Goal: Check status

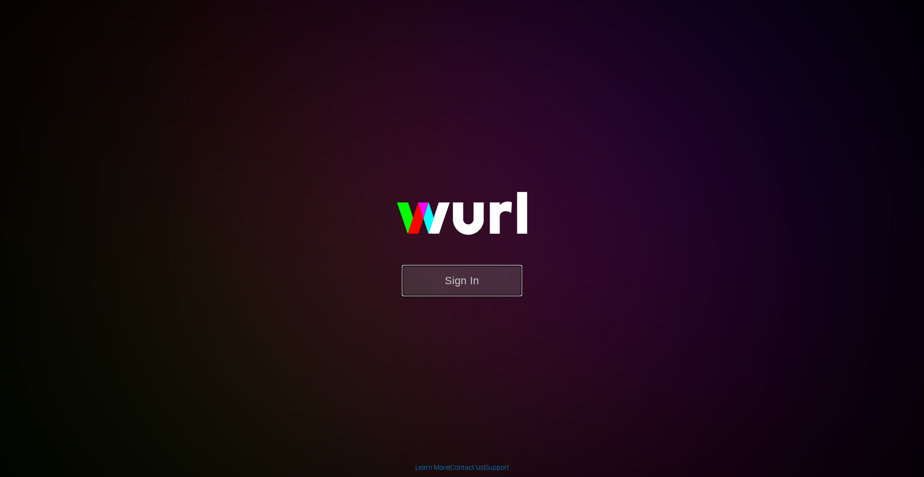
click at [469, 274] on button "Sign In" at bounding box center [462, 280] width 120 height 31
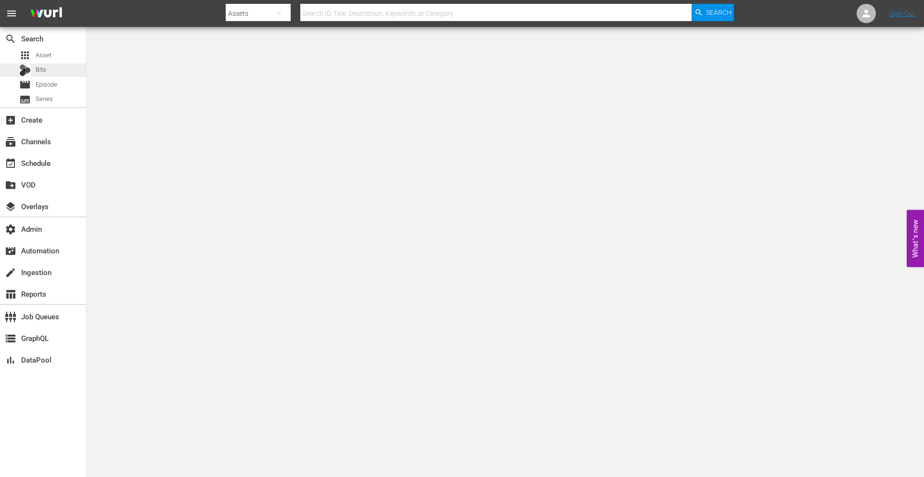
click at [47, 69] on div "Bits" at bounding box center [43, 70] width 86 height 13
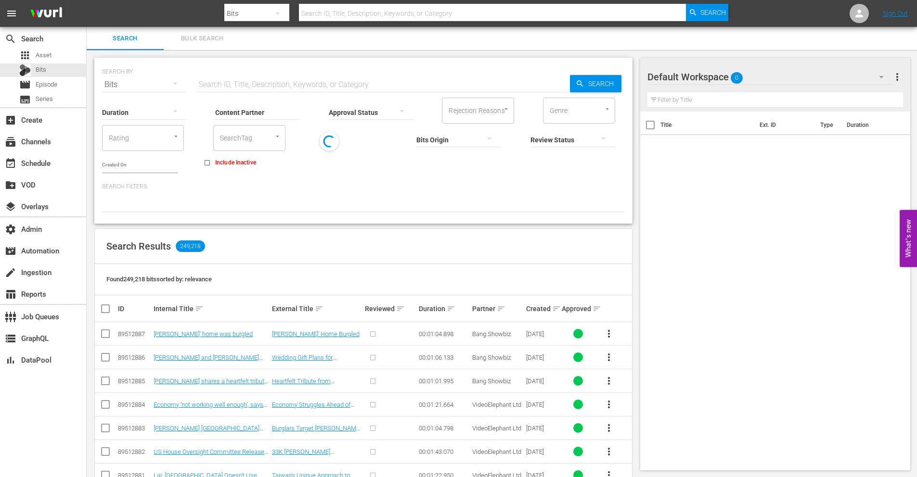
click at [256, 82] on input "text" at bounding box center [382, 84] width 373 height 23
paste input "56366808"
type input "56366808"
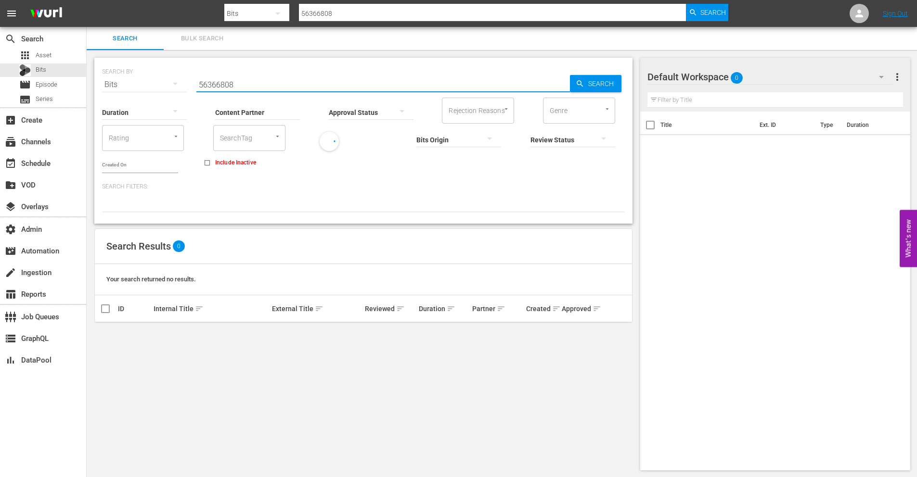
click at [205, 161] on input "Include Inactive" at bounding box center [207, 165] width 16 height 16
checkbox input "true"
